Goal: Transaction & Acquisition: Subscribe to service/newsletter

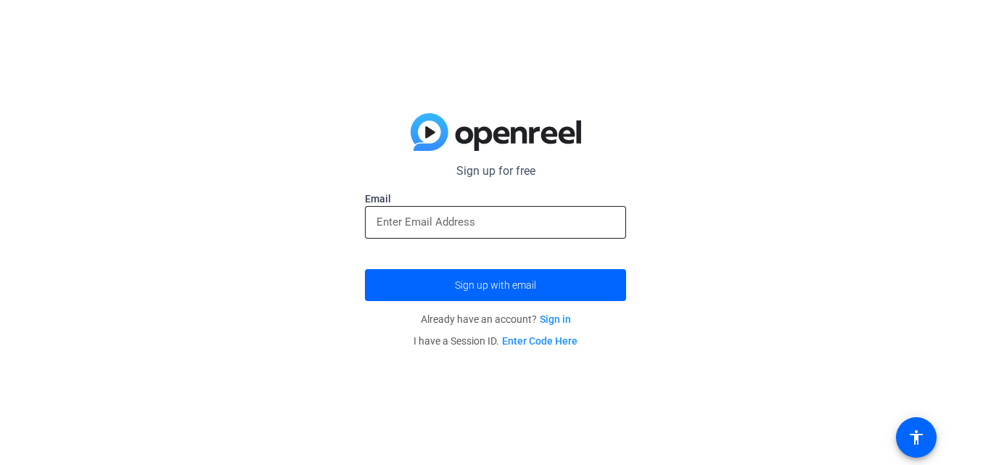
click at [514, 219] on input "email" at bounding box center [495, 221] width 238 height 17
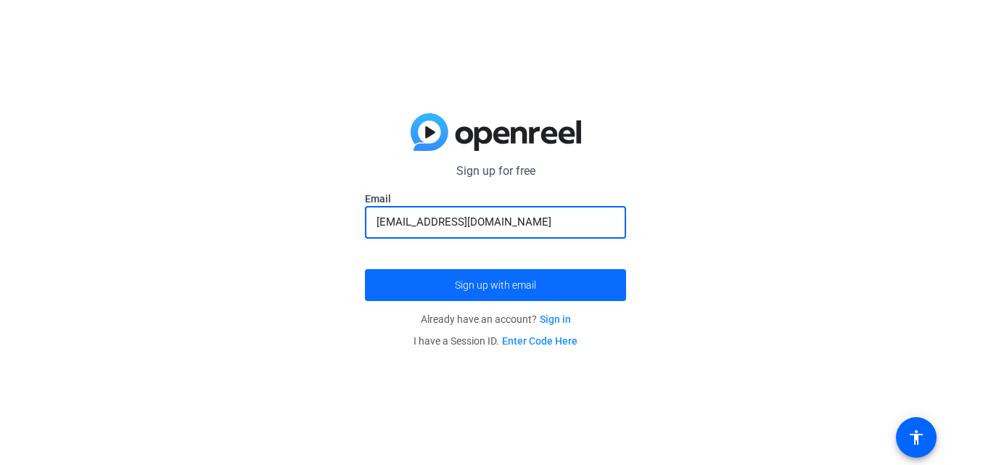
type input "[EMAIL_ADDRESS][DOMAIN_NAME]"
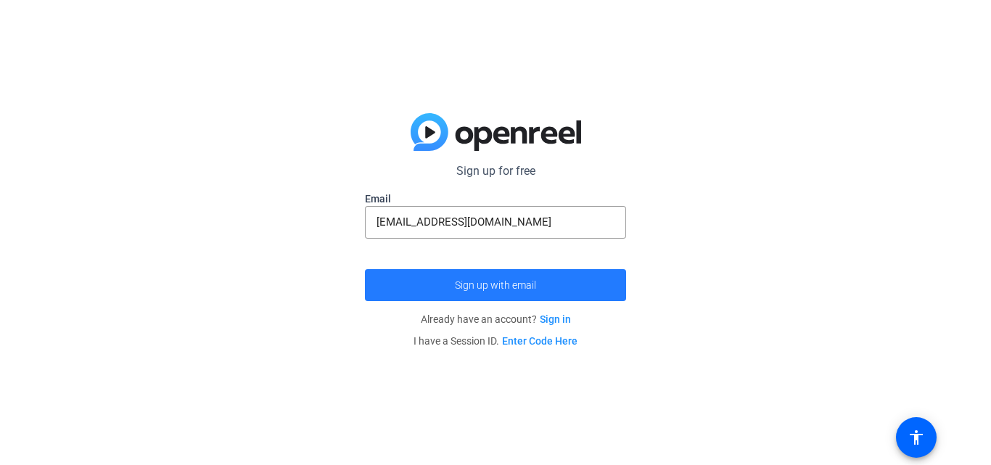
click at [480, 285] on span "Sign up with email" at bounding box center [495, 285] width 81 height 0
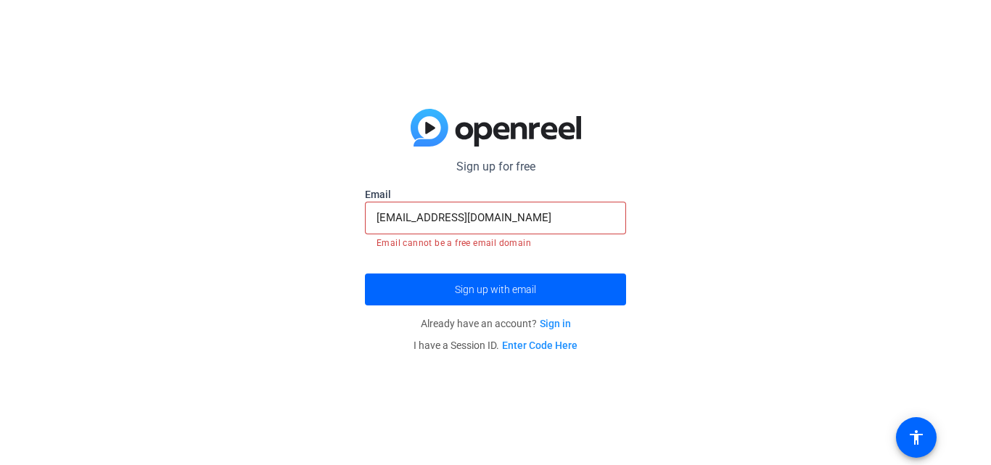
click at [549, 318] on link "Sign in" at bounding box center [555, 324] width 31 height 12
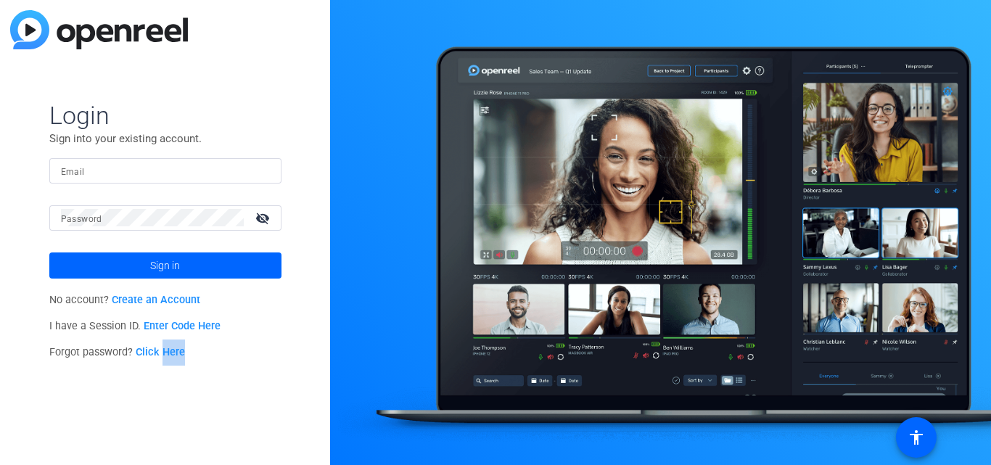
click at [185, 297] on link "Create an Account" at bounding box center [156, 300] width 88 height 12
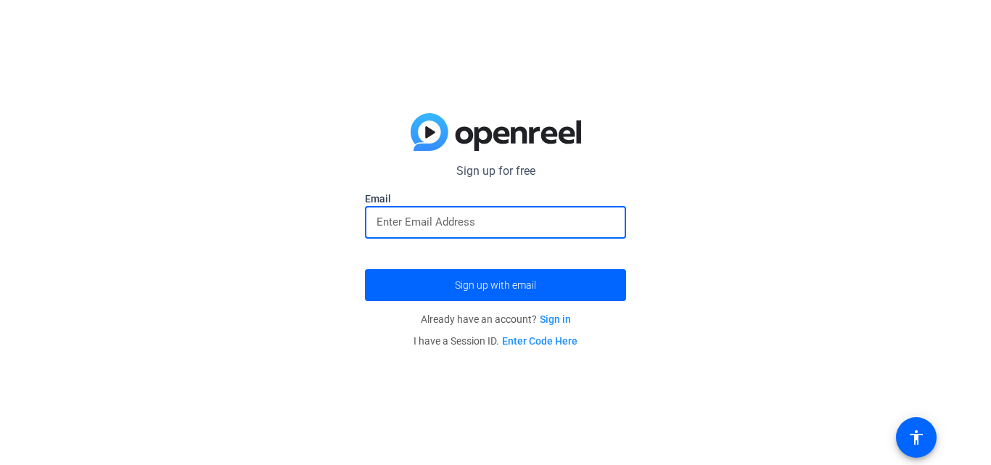
click at [491, 225] on input "email" at bounding box center [495, 221] width 238 height 17
type input "[EMAIL_ADDRESS][DOMAIN_NAME]"
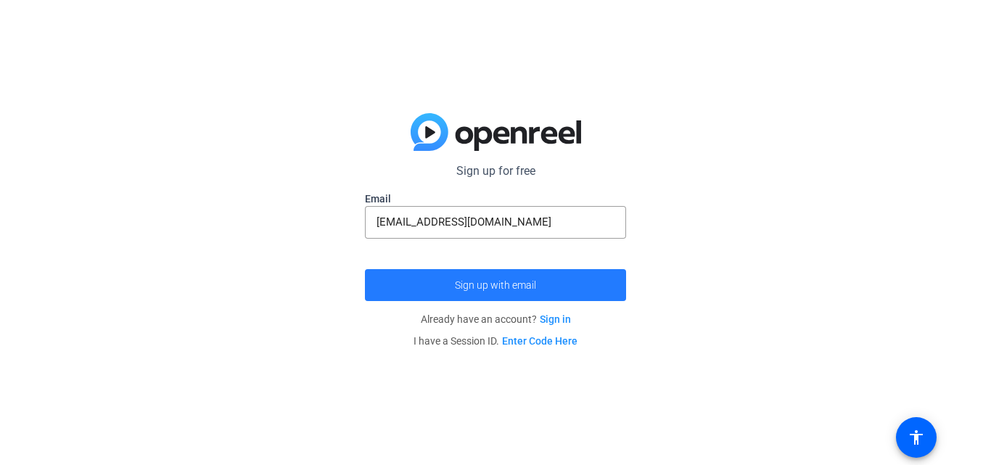
click at [492, 285] on span "Sign up with email" at bounding box center [495, 285] width 81 height 0
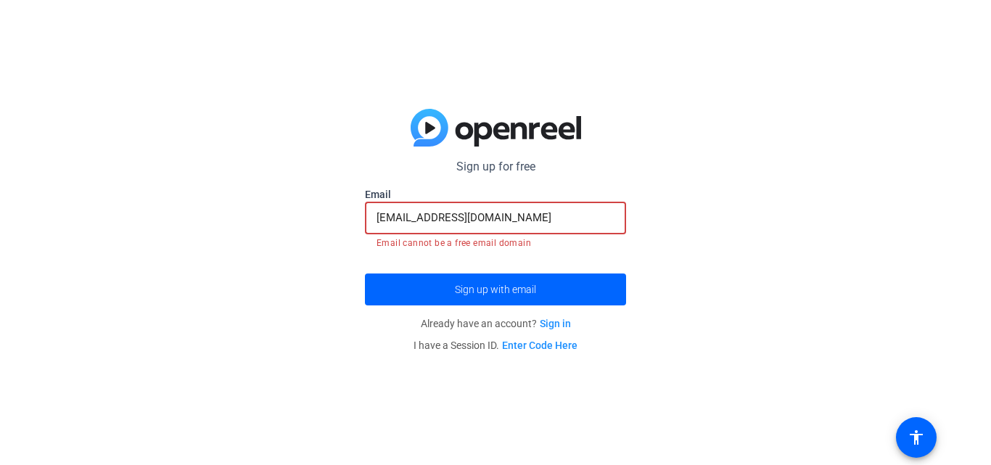
click at [556, 210] on input "[EMAIL_ADDRESS][DOMAIN_NAME]" at bounding box center [495, 217] width 238 height 17
click at [737, 130] on div "Sign up for free Email [EMAIL_ADDRESS][DOMAIN_NAME] Email cannot be a free emai…" at bounding box center [495, 232] width 991 height 465
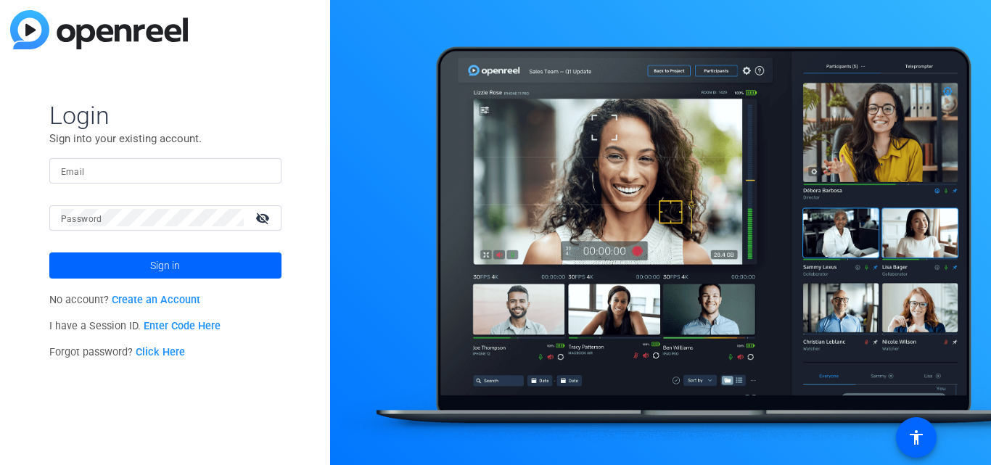
click at [125, 300] on link "Create an Account" at bounding box center [156, 300] width 88 height 12
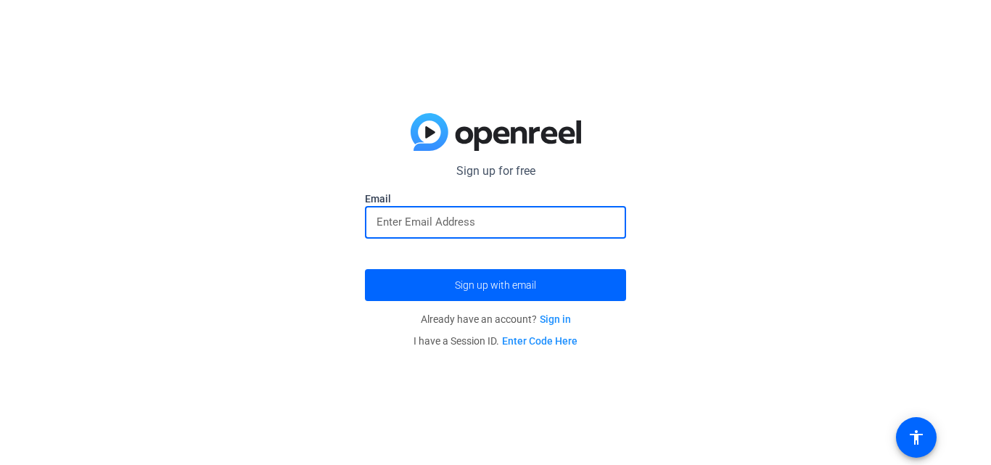
click at [404, 213] on input "email" at bounding box center [495, 221] width 238 height 17
click at [365, 269] on button "Sign up with email" at bounding box center [495, 285] width 261 height 32
type input "s"
